Goal: Task Accomplishment & Management: Use online tool/utility

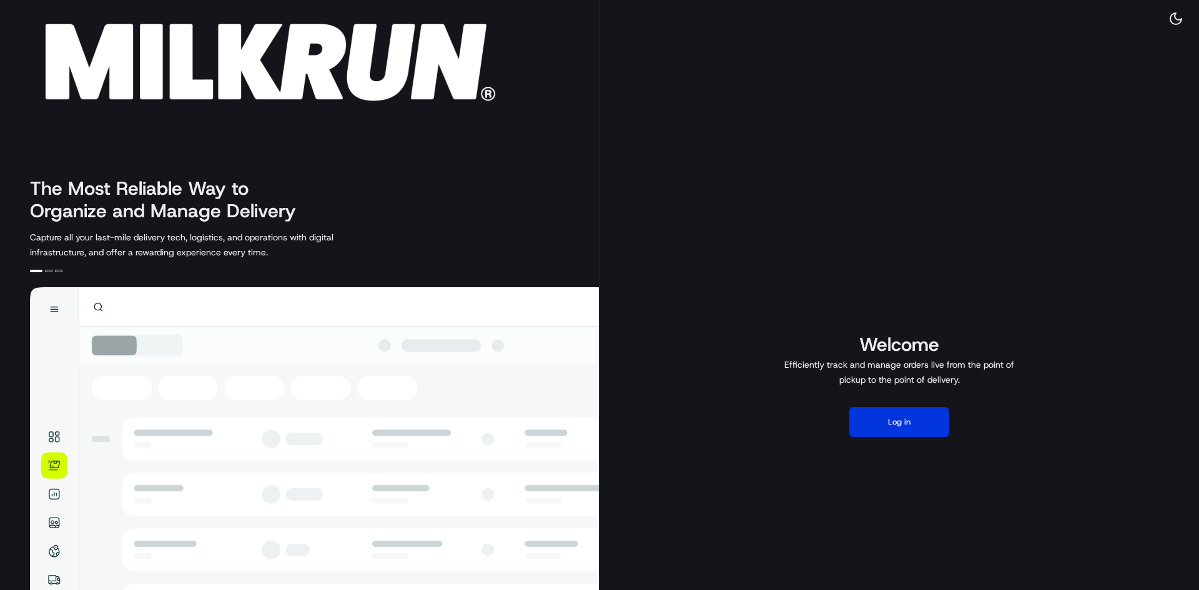
click at [940, 427] on button "Log in" at bounding box center [900, 422] width 100 height 30
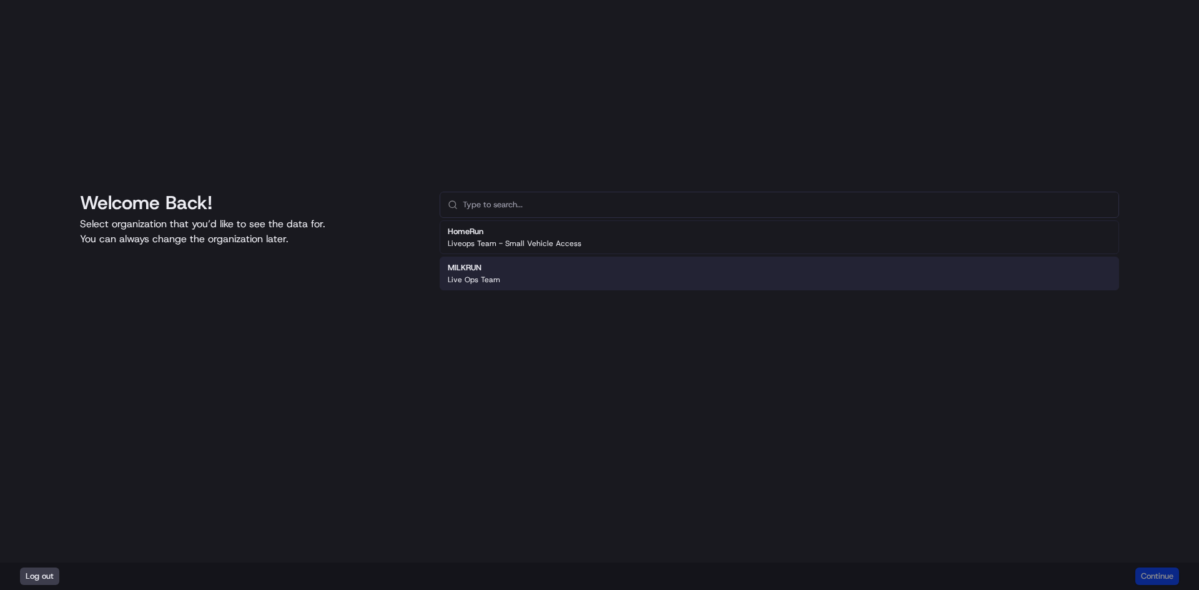
click at [617, 267] on div "MILKRUN Live Ops Team" at bounding box center [780, 274] width 680 height 34
click at [1158, 568] on button "Continue" at bounding box center [1158, 576] width 44 height 17
